Goal: Navigation & Orientation: Find specific page/section

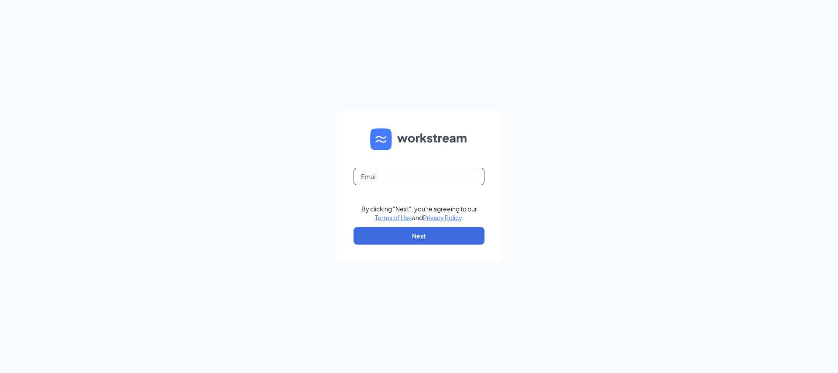
click at [389, 179] on input "text" at bounding box center [419, 176] width 131 height 17
type input "grace1106@aol.com"
click at [408, 234] on button "Next" at bounding box center [419, 235] width 131 height 17
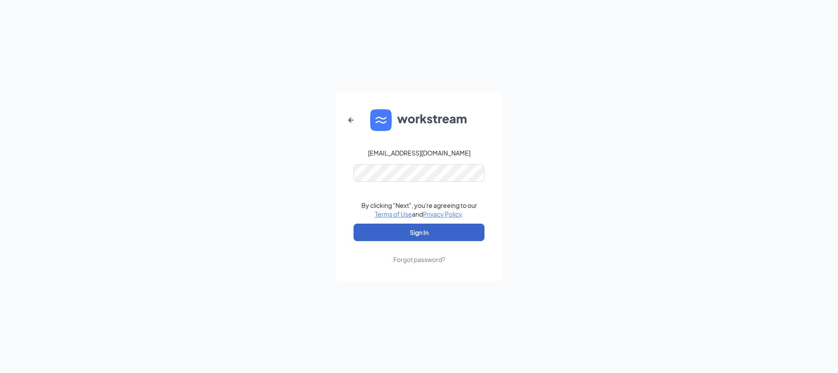
click at [407, 232] on button "Sign In" at bounding box center [419, 231] width 131 height 17
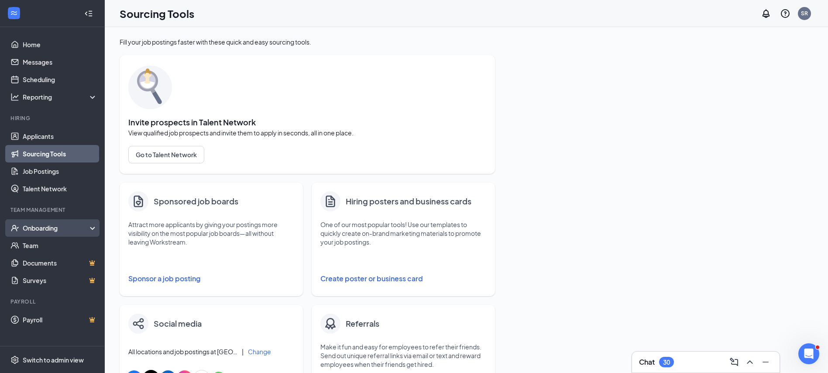
click at [33, 226] on div "Onboarding" at bounding box center [56, 227] width 67 height 9
click at [34, 241] on link "Overview" at bounding box center [60, 245] width 75 height 17
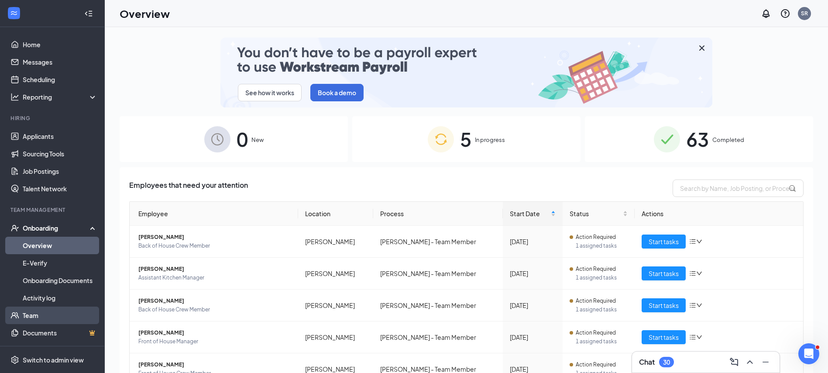
click at [33, 312] on link "Team" at bounding box center [60, 314] width 75 height 17
